Goal: Information Seeking & Learning: Find specific fact

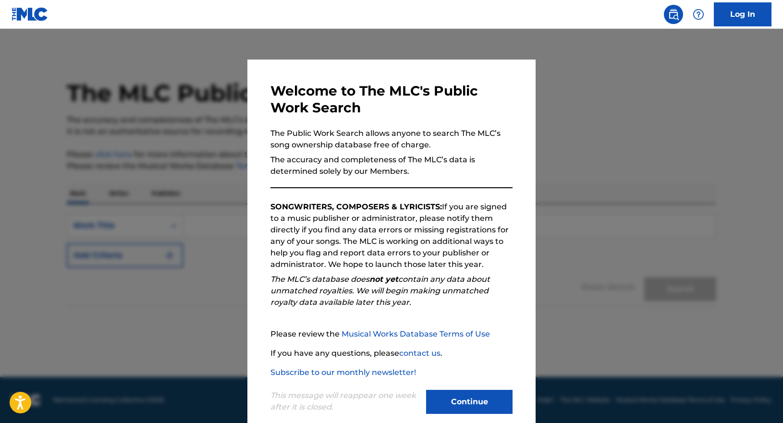
click at [472, 403] on button "Continue" at bounding box center [469, 402] width 86 height 24
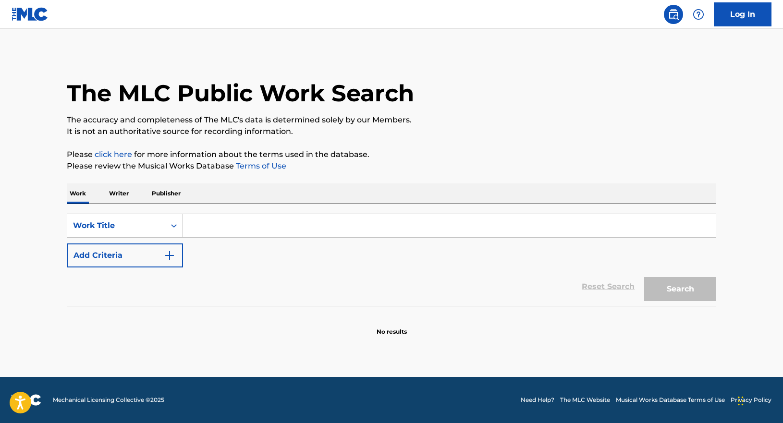
click at [235, 222] on input "Search Form" at bounding box center [449, 225] width 533 height 23
paste input "Broken Mirrors"
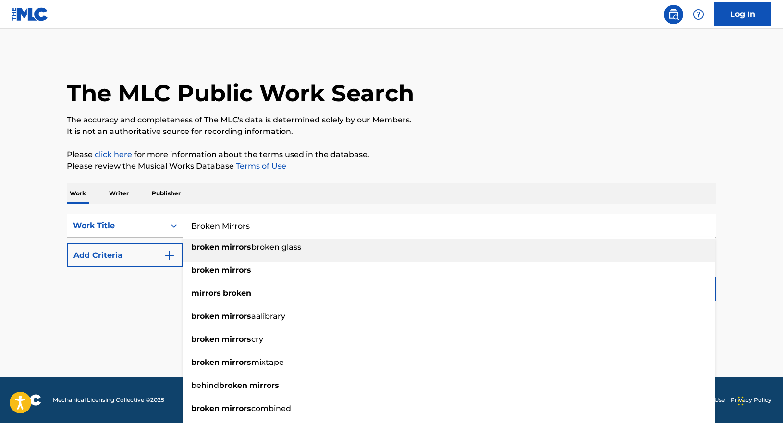
type input "Broken Mirrors"
click at [161, 251] on button "Add Criteria" at bounding box center [125, 256] width 116 height 24
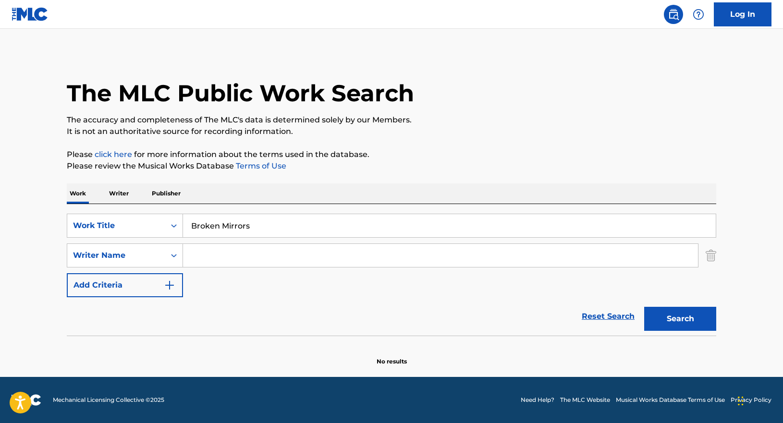
click at [215, 252] on input "Search Form" at bounding box center [440, 255] width 515 height 23
click at [644, 307] on button "Search" at bounding box center [680, 319] width 72 height 24
click at [684, 318] on button "Search" at bounding box center [680, 319] width 72 height 24
click at [225, 253] on input "cheek" at bounding box center [440, 255] width 515 height 23
type input "c"
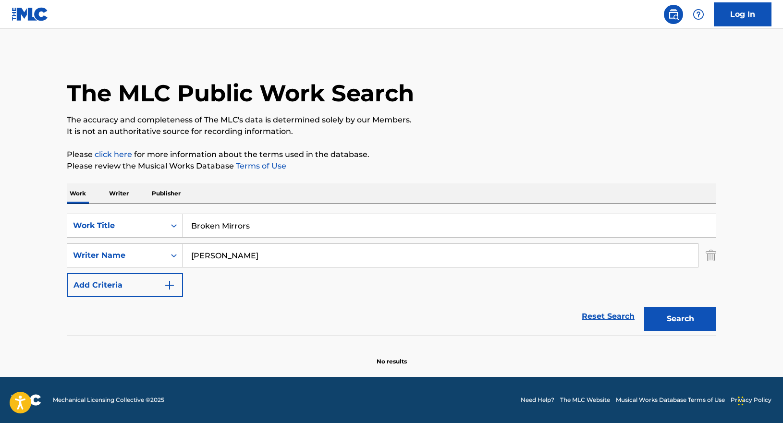
type input "[PERSON_NAME]"
click at [644, 307] on button "Search" at bounding box center [680, 319] width 72 height 24
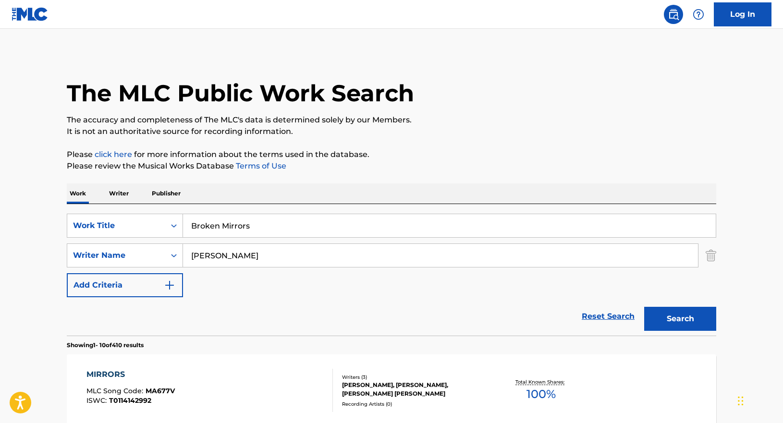
drag, startPoint x: 249, startPoint y: 256, endPoint x: 186, endPoint y: 254, distance: 63.4
click at [186, 254] on input "[PERSON_NAME]" at bounding box center [440, 255] width 515 height 23
click at [696, 306] on div "Search" at bounding box center [677, 316] width 77 height 38
click at [692, 314] on button "Search" at bounding box center [680, 319] width 72 height 24
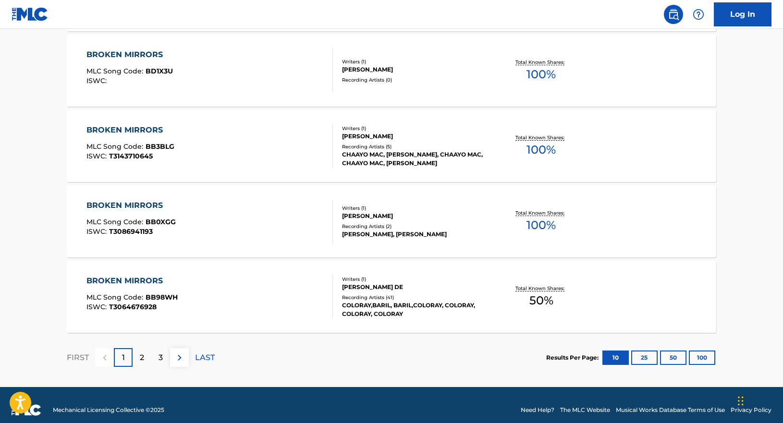
scroll to position [773, 0]
